Goal: Task Accomplishment & Management: Manage account settings

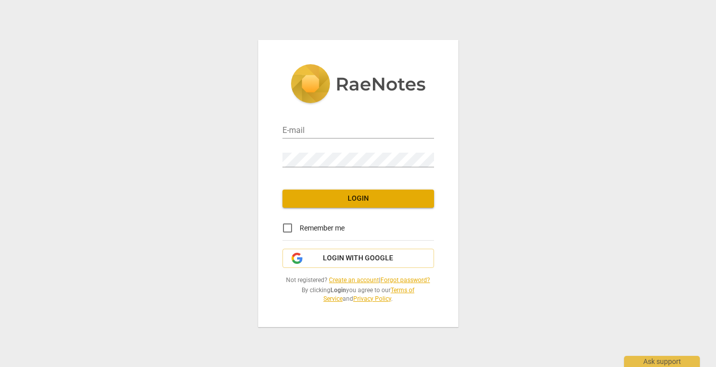
type input "[EMAIL_ADDRESS][DOMAIN_NAME]"
click at [312, 196] on span "Login" at bounding box center [357, 198] width 135 height 10
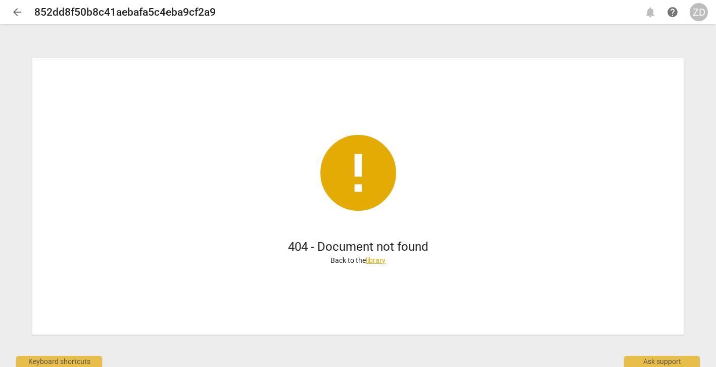
click at [18, 11] on span "arrow_back" at bounding box center [17, 12] width 12 height 12
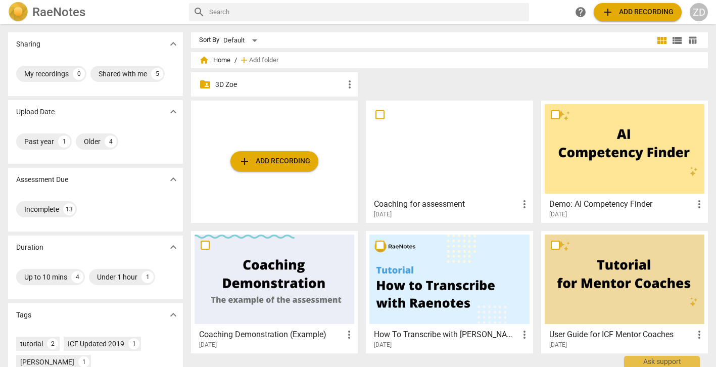
click at [398, 141] on div at bounding box center [449, 148] width 160 height 89
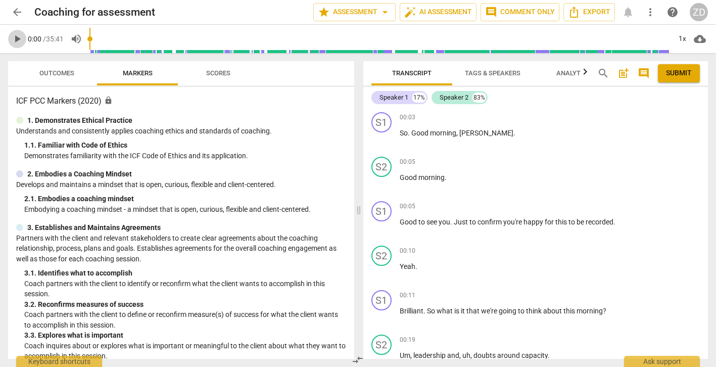
click at [17, 39] on span "play_arrow" at bounding box center [17, 39] width 12 height 12
click at [17, 39] on span "pause" at bounding box center [17, 39] width 12 height 12
type input "5"
click at [20, 15] on span "arrow_back" at bounding box center [17, 12] width 12 height 12
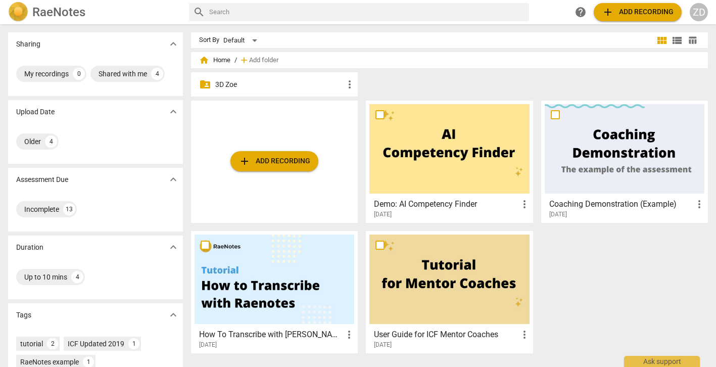
click at [274, 81] on p "3D Zoe" at bounding box center [279, 84] width 128 height 11
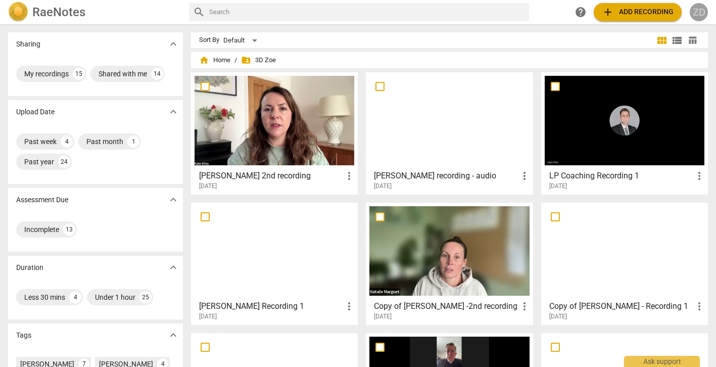
click at [698, 14] on div "ZD" at bounding box center [698, 12] width 18 height 18
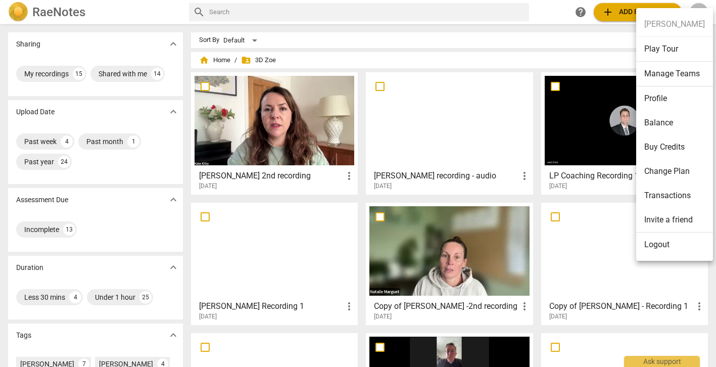
click at [664, 241] on li "Logout" at bounding box center [674, 244] width 77 height 24
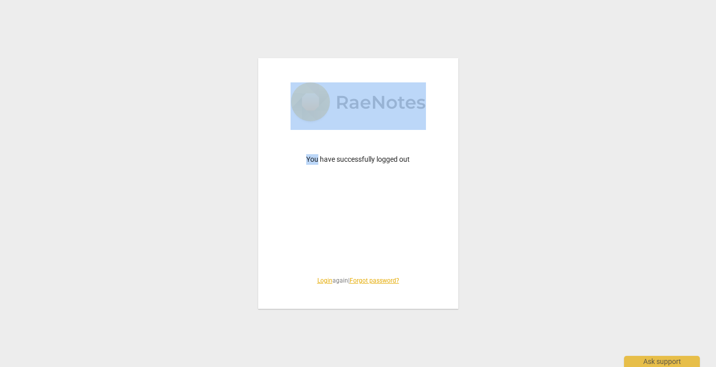
drag, startPoint x: 664, startPoint y: 241, endPoint x: 362, endPoint y: 93, distance: 336.6
click at [365, 91] on div "You have successfully logged out Login again | Forgot password?" at bounding box center [358, 183] width 716 height 367
